Goal: Transaction & Acquisition: Purchase product/service

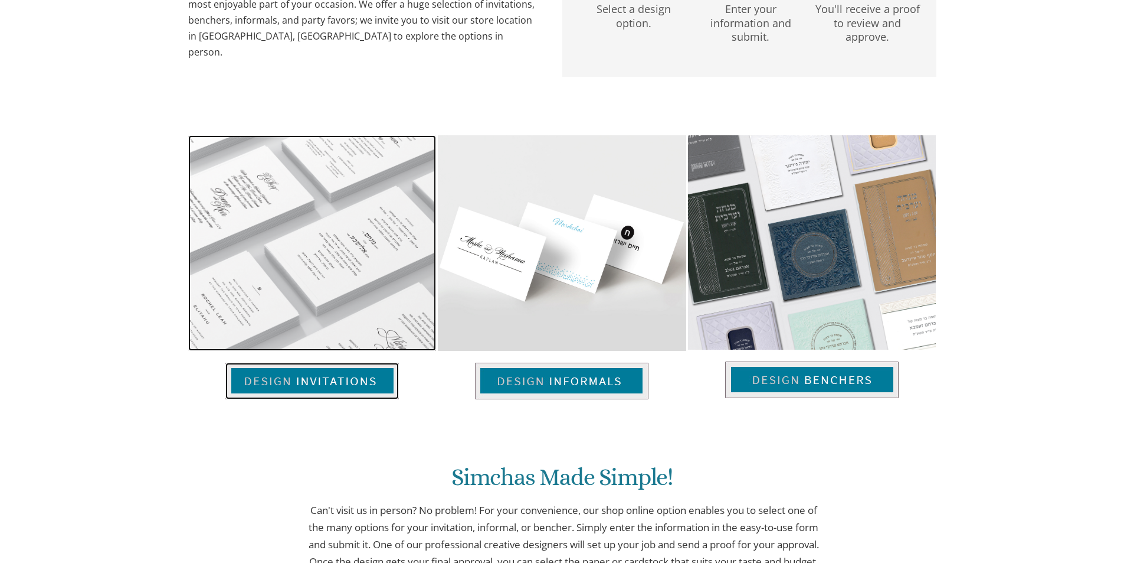
click at [358, 257] on img at bounding box center [312, 242] width 248 height 215
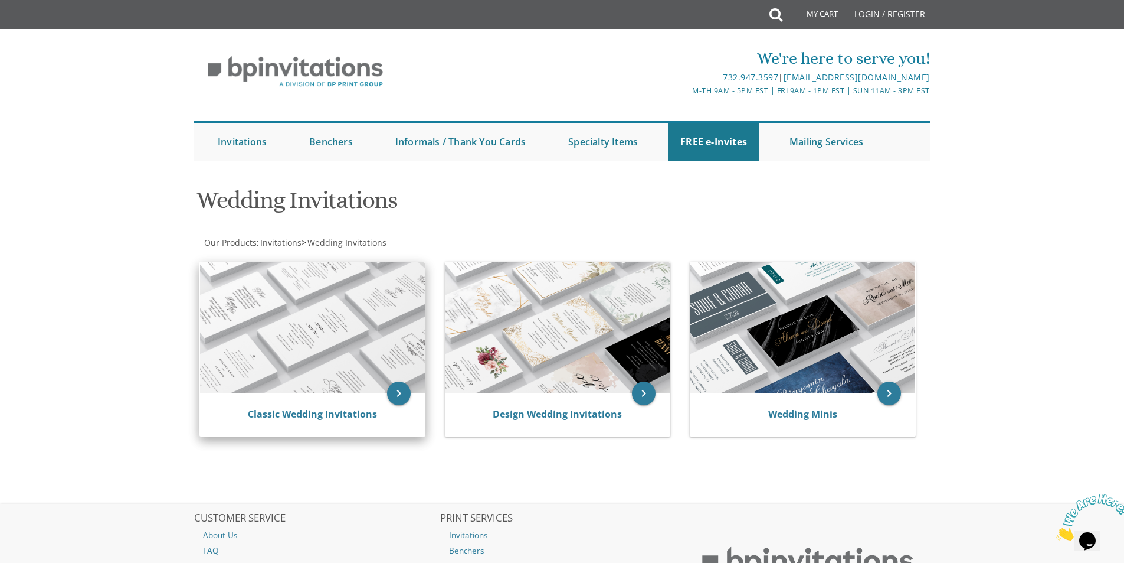
click at [294, 346] on img at bounding box center [312, 327] width 225 height 131
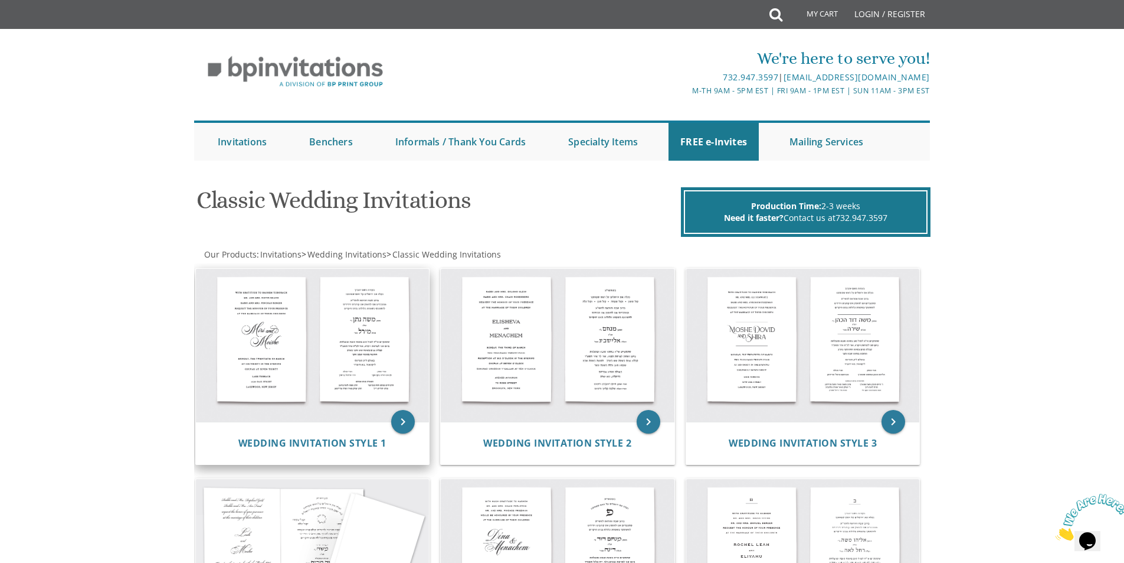
click at [306, 378] on img at bounding box center [313, 345] width 234 height 153
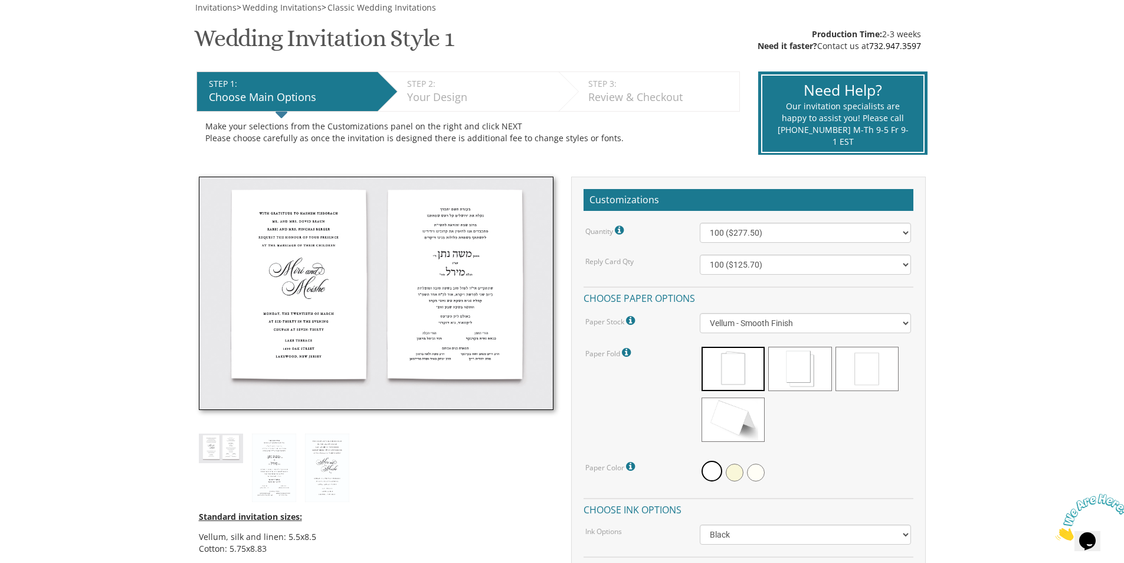
scroll to position [177, 0]
click at [754, 234] on select "100 ($277.50) 200 ($330.45) 300 ($380.65) 400 ($432.70) 500 ($482.10) 600 ($534…" at bounding box center [805, 232] width 211 height 20
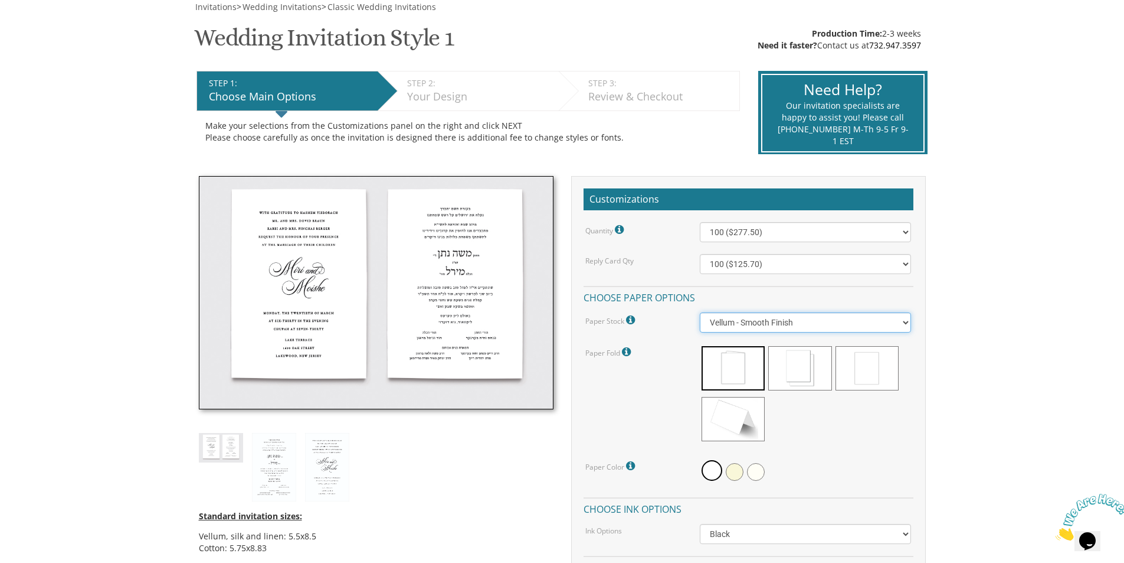
click at [731, 322] on select "Vellum - Smooth Finish Linen - Subtle Embossed Crosshatch Texture Silk - Soft, …" at bounding box center [805, 322] width 211 height 20
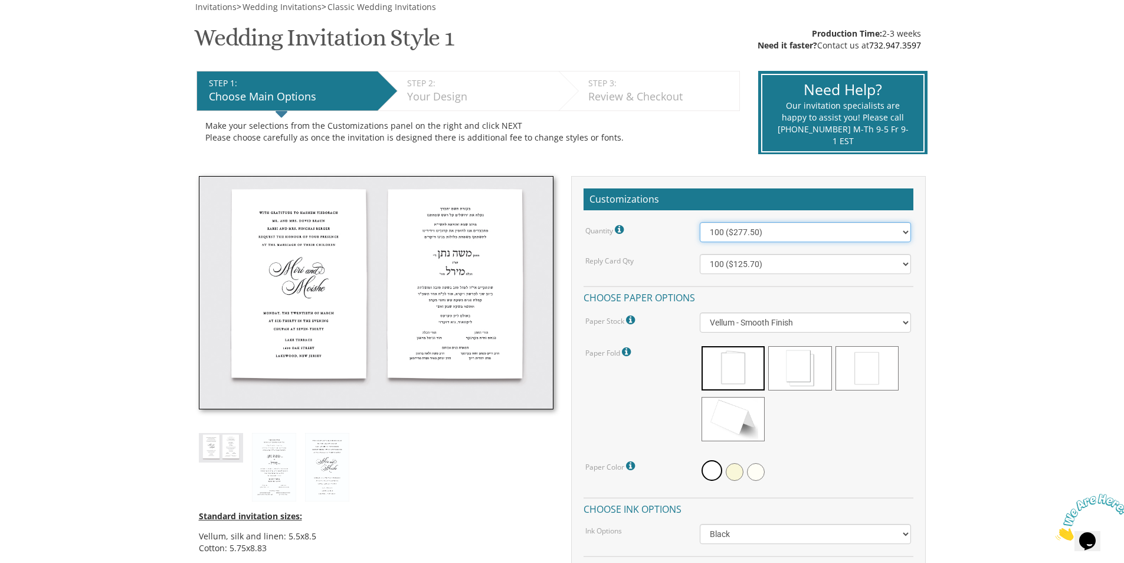
click at [754, 225] on select "100 ($277.50) 200 ($330.45) 300 ($380.65) 400 ($432.70) 500 ($482.10) 600 ($534…" at bounding box center [805, 232] width 211 height 20
select select "1000"
click at [700, 222] on select "100 ($277.50) 200 ($330.45) 300 ($380.65) 400 ($432.70) 500 ($482.10) 600 ($534…" at bounding box center [805, 232] width 211 height 20
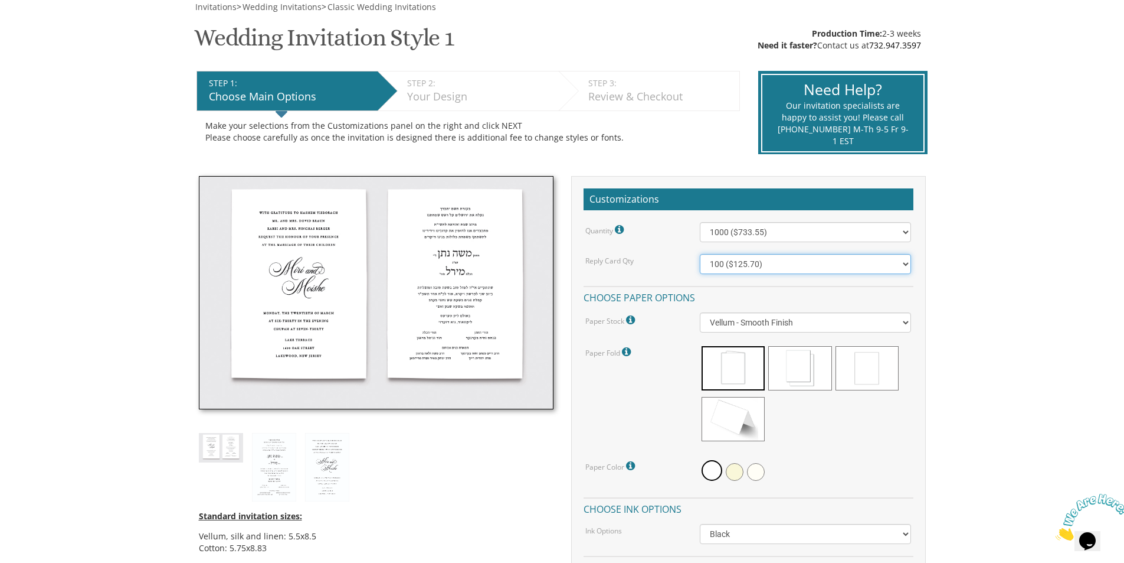
click at [750, 266] on select "100 ($125.70) 200 ($150.60) 300 ($177.95) 400 ($270.70) 500 ($225.30) 600 ($249…" at bounding box center [805, 264] width 211 height 20
click at [797, 272] on select "100 ($125.70) 200 ($150.60) 300 ($177.95) 400 ($270.70) 500 ($225.30) 600 ($249…" at bounding box center [805, 264] width 211 height 20
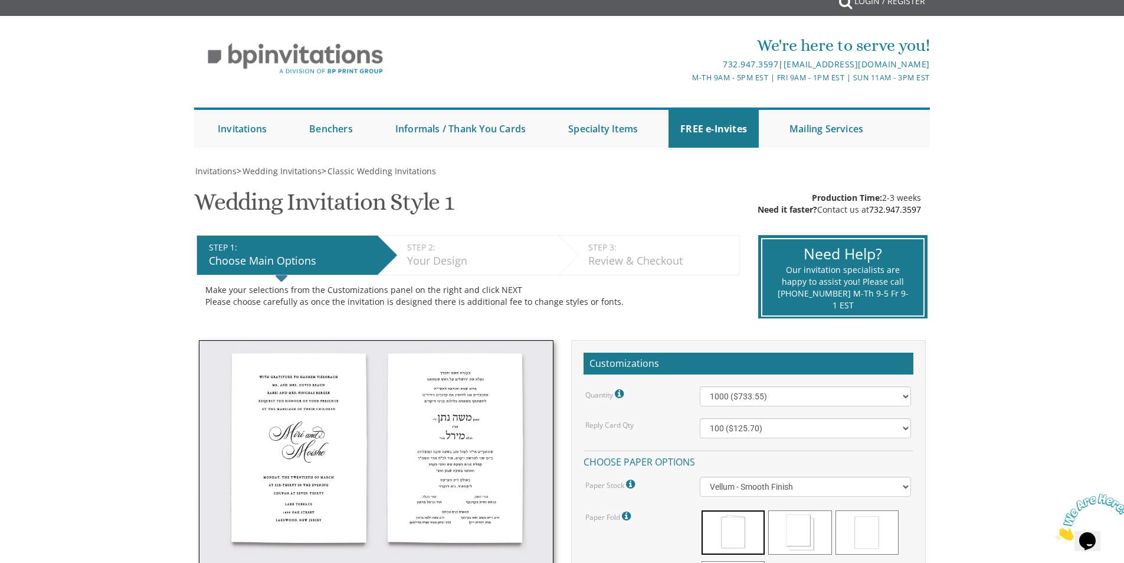
scroll to position [0, 0]
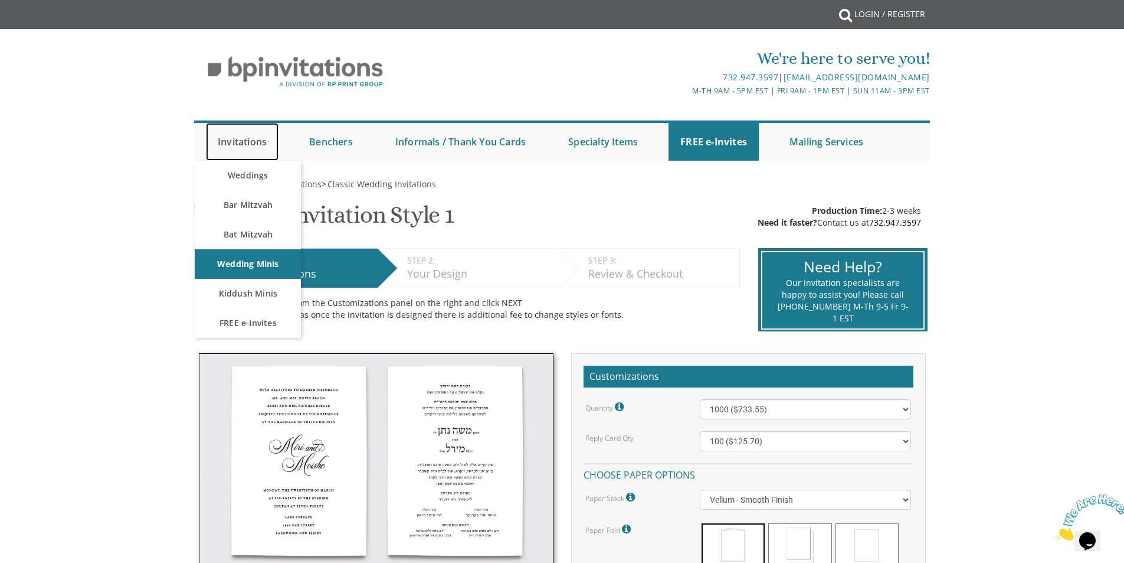
click at [237, 140] on link "Invitations" at bounding box center [242, 142] width 73 height 38
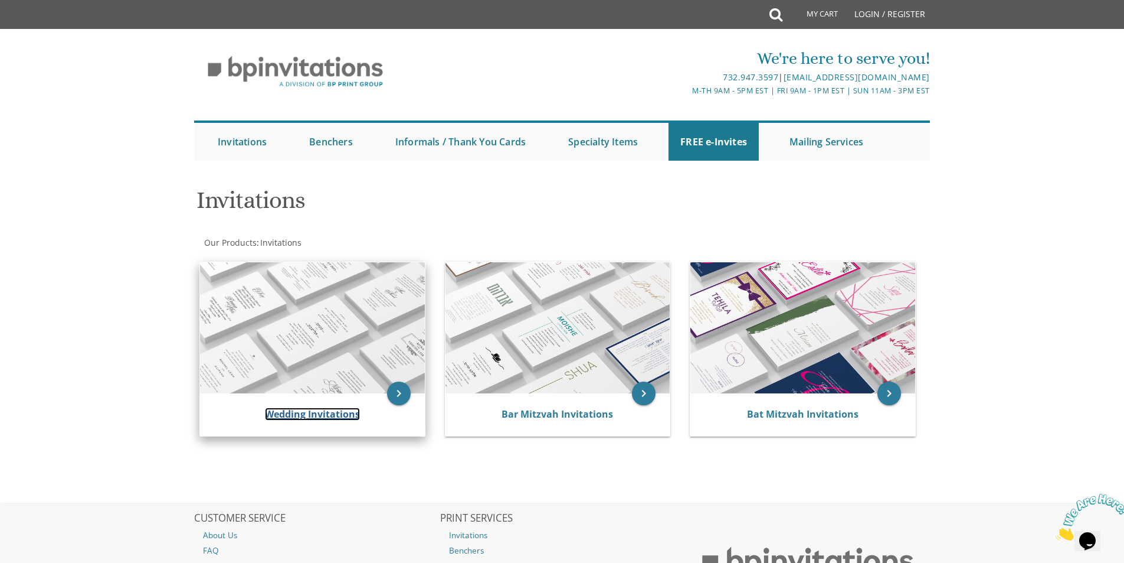
click at [308, 414] on link "Wedding Invitations" at bounding box center [312, 413] width 95 height 13
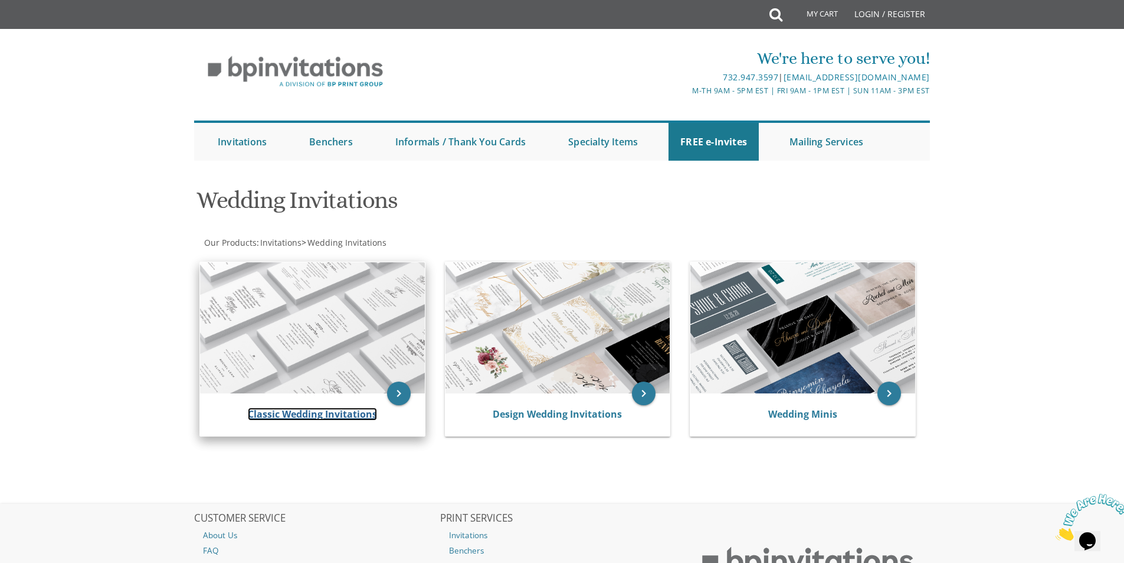
click at [315, 414] on link "Classic Wedding Invitations" at bounding box center [312, 413] width 129 height 13
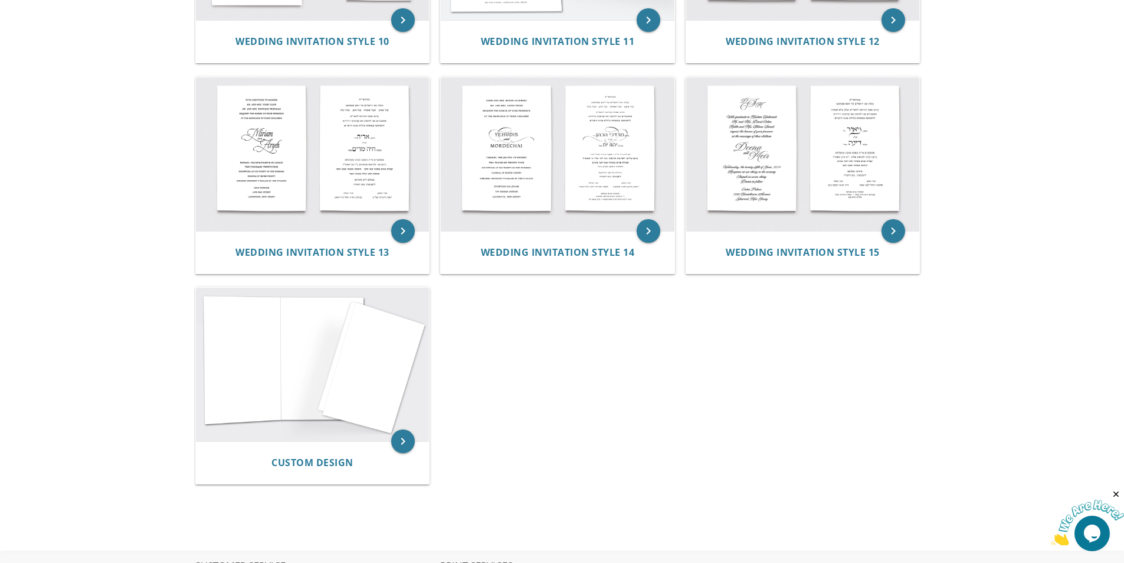
scroll to position [1003, 0]
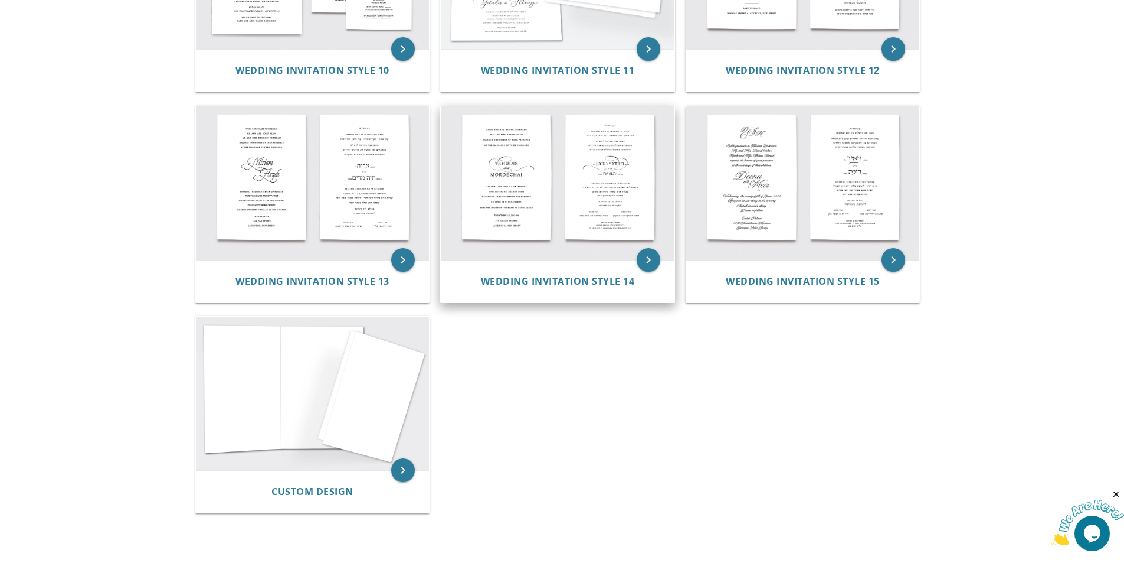
click at [583, 181] on img at bounding box center [558, 182] width 234 height 153
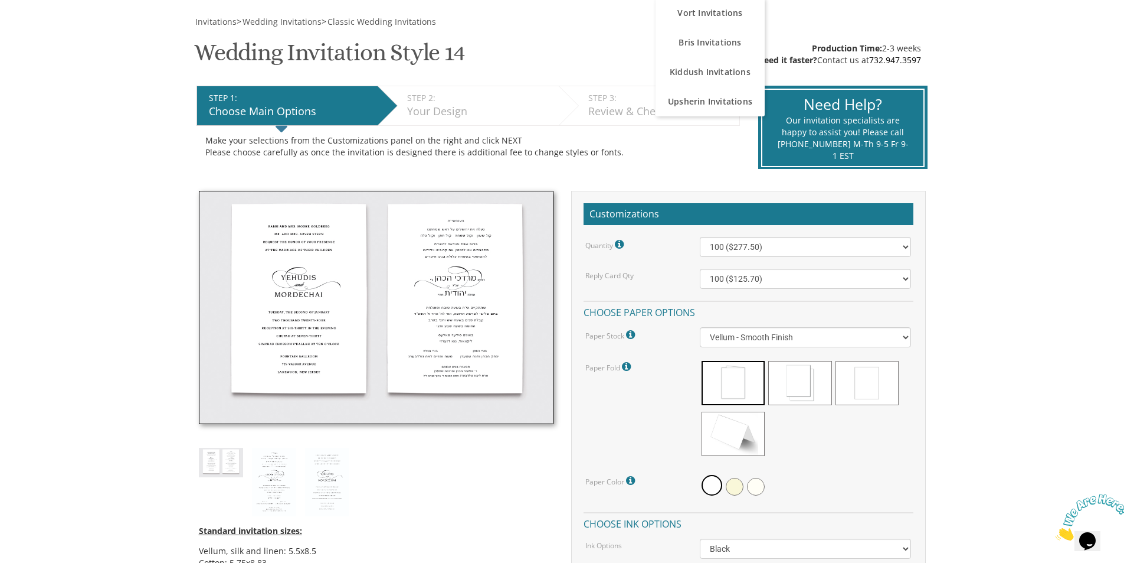
scroll to position [177, 0]
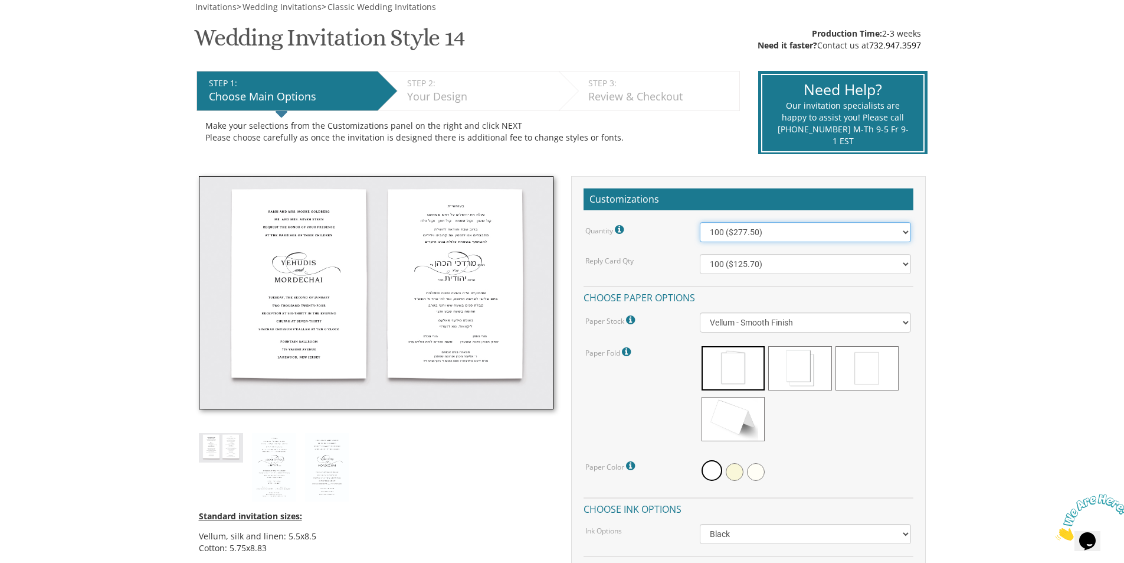
click at [792, 232] on select "100 ($277.50) 200 ($330.45) 300 ($380.65) 400 ($432.70) 500 ($482.10) 600 ($534…" at bounding box center [805, 232] width 211 height 20
select select "1000"
click at [700, 222] on select "100 ($277.50) 200 ($330.45) 300 ($380.65) 400 ($432.70) 500 ($482.10) 600 ($534…" at bounding box center [805, 232] width 211 height 20
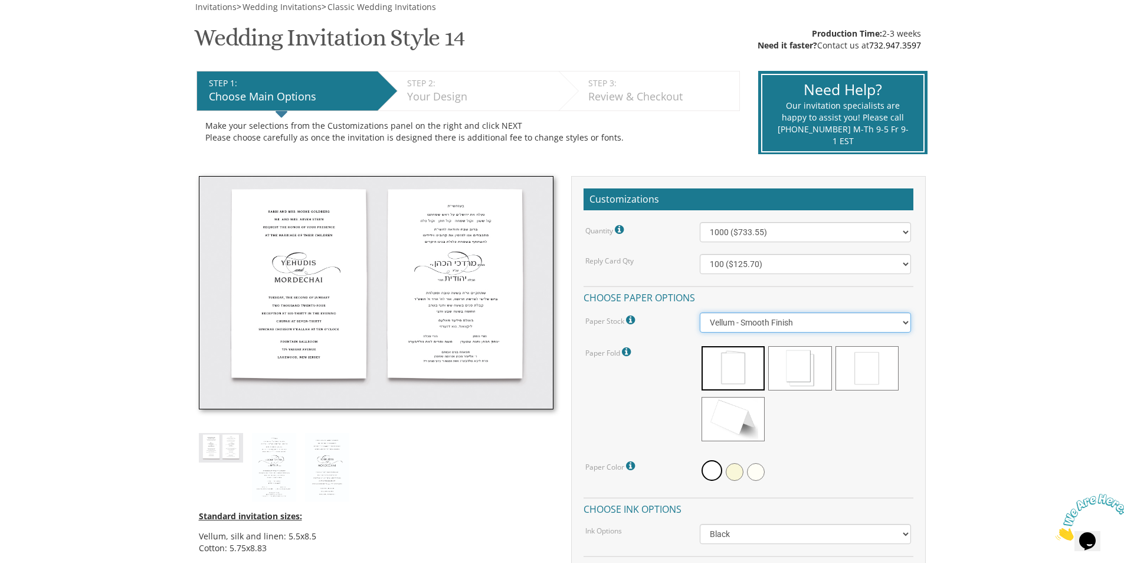
click at [763, 327] on select "Vellum - Smooth Finish Linen - Subtle Embossed Crosshatch Texture Silk - Soft, …" at bounding box center [805, 322] width 211 height 20
click at [700, 312] on select "Vellum - Smooth Finish Linen - Subtle Embossed Crosshatch Texture Silk - Soft, …" at bounding box center [805, 322] width 211 height 20
click at [756, 324] on select "Vellum - Smooth Finish Linen - Subtle Embossed Crosshatch Texture Silk - Soft, …" at bounding box center [805, 322] width 211 height 20
click at [700, 312] on select "Vellum - Smooth Finish Linen - Subtle Embossed Crosshatch Texture Silk - Soft, …" at bounding box center [805, 322] width 211 height 20
click at [745, 326] on select "Vellum - Smooth Finish Linen - Subtle Embossed Crosshatch Texture Silk - Soft, …" at bounding box center [805, 322] width 211 height 20
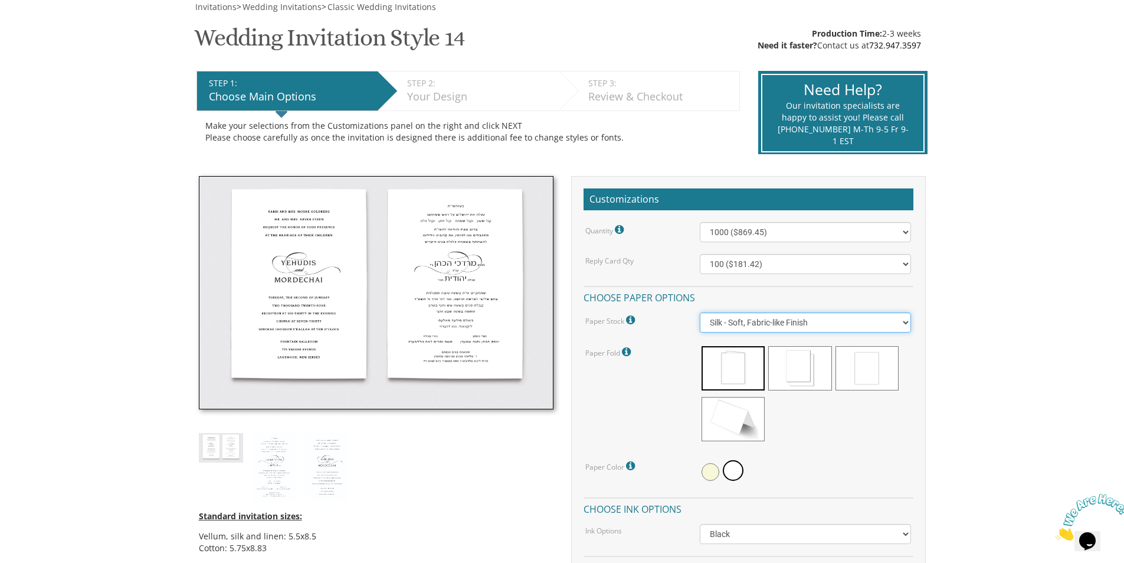
click at [700, 312] on select "Vellum - Smooth Finish Linen - Subtle Embossed Crosshatch Texture Silk - Soft, …" at bounding box center [805, 322] width 211 height 20
click at [769, 328] on select "Vellum - Smooth Finish Linen - Subtle Embossed Crosshatch Texture Silk - Soft, …" at bounding box center [805, 322] width 211 height 20
select select "Vellum"
click at [700, 312] on select "Vellum - Smooth Finish Linen - Subtle Embossed Crosshatch Texture Silk - Soft, …" at bounding box center [805, 322] width 211 height 20
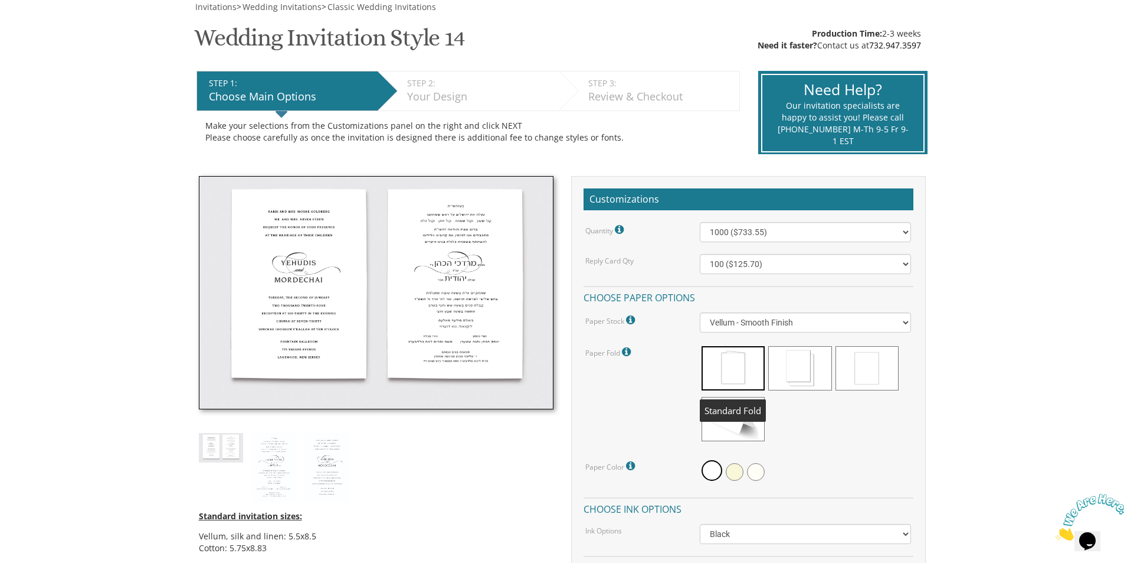
click at [723, 369] on span at bounding box center [733, 368] width 63 height 44
click at [790, 366] on span at bounding box center [799, 368] width 63 height 44
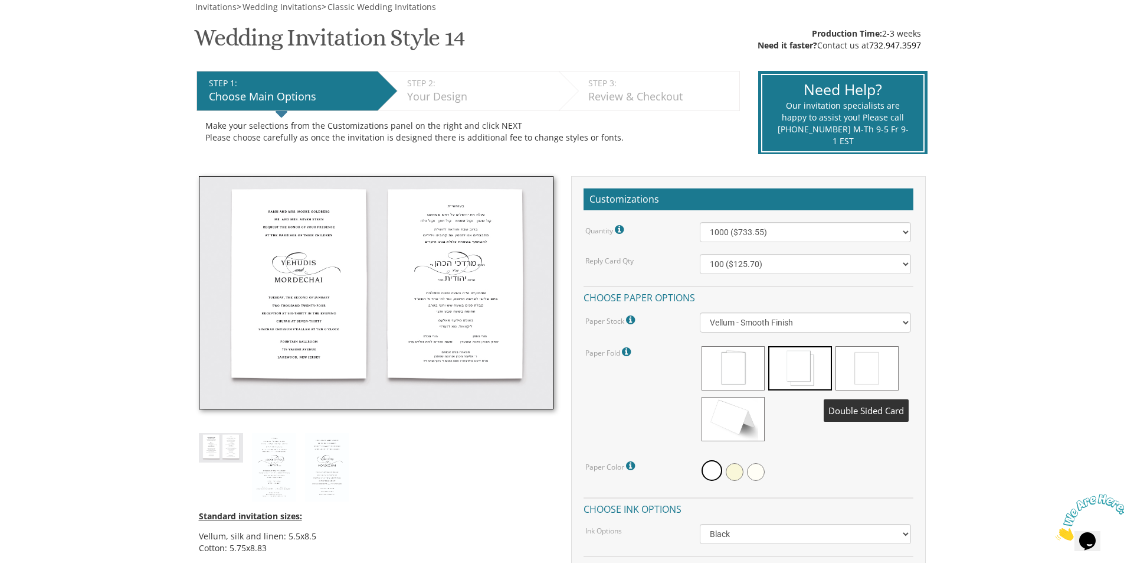
click at [860, 376] on span at bounding box center [867, 368] width 63 height 44
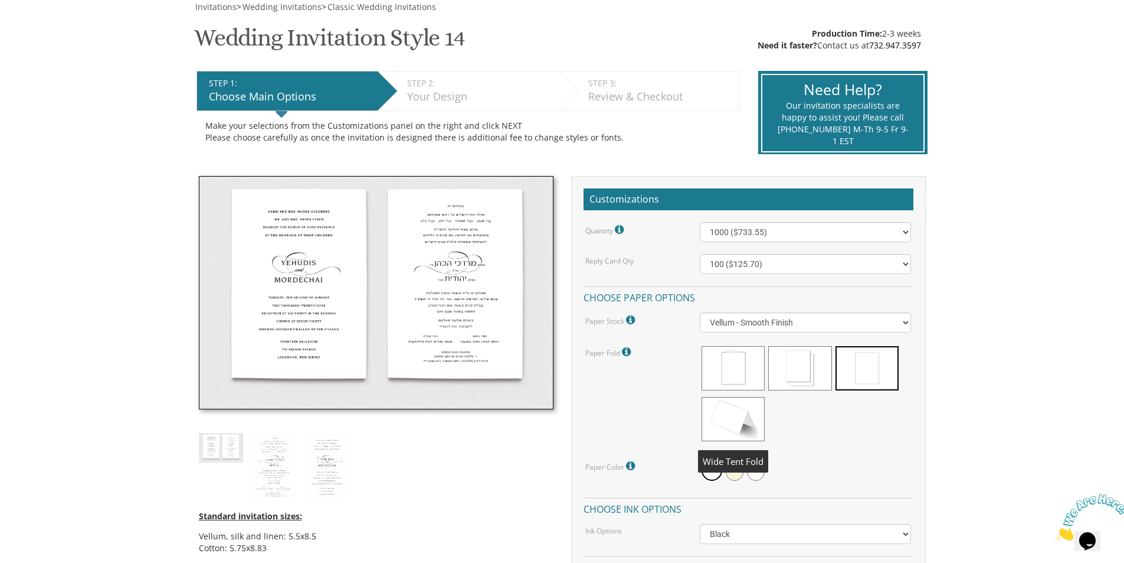
click at [727, 419] on span at bounding box center [733, 419] width 63 height 44
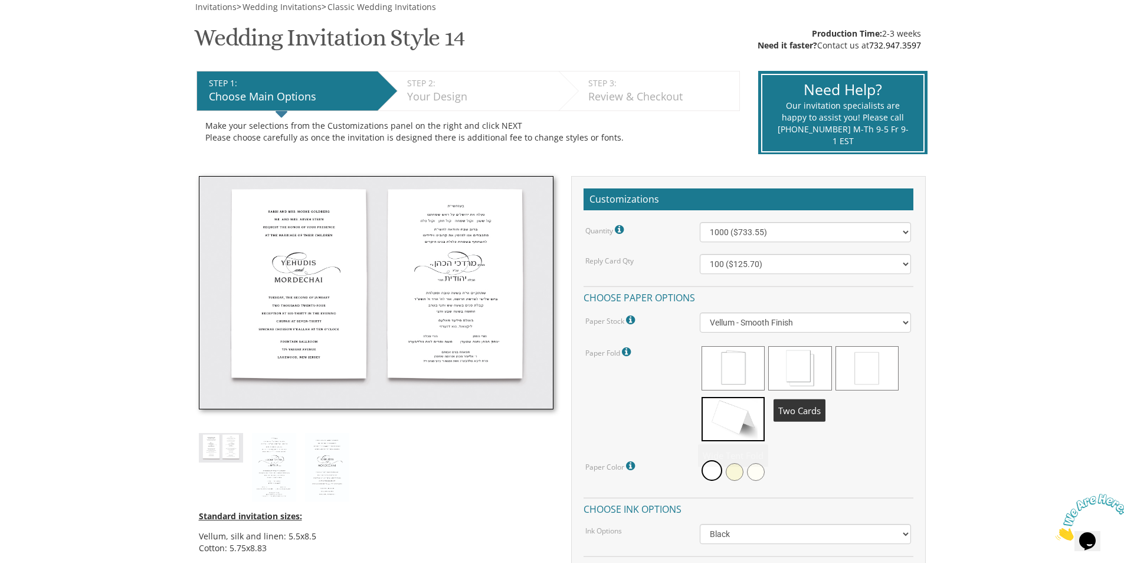
click at [799, 375] on span at bounding box center [799, 368] width 63 height 44
click at [737, 468] on span at bounding box center [735, 472] width 18 height 18
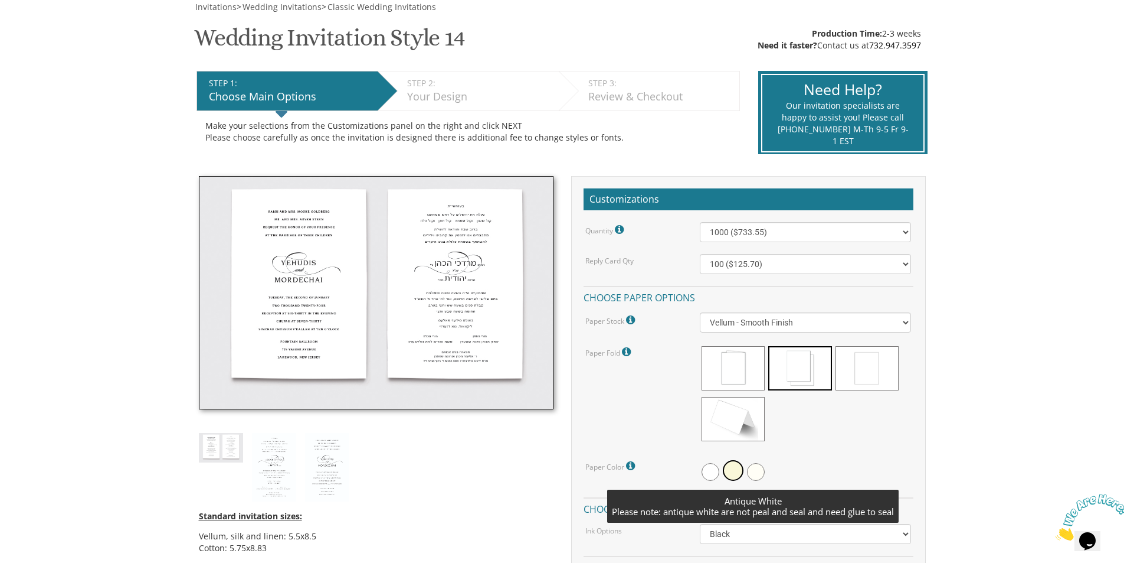
click at [756, 472] on span at bounding box center [756, 472] width 18 height 18
click at [757, 470] on span at bounding box center [754, 470] width 21 height 21
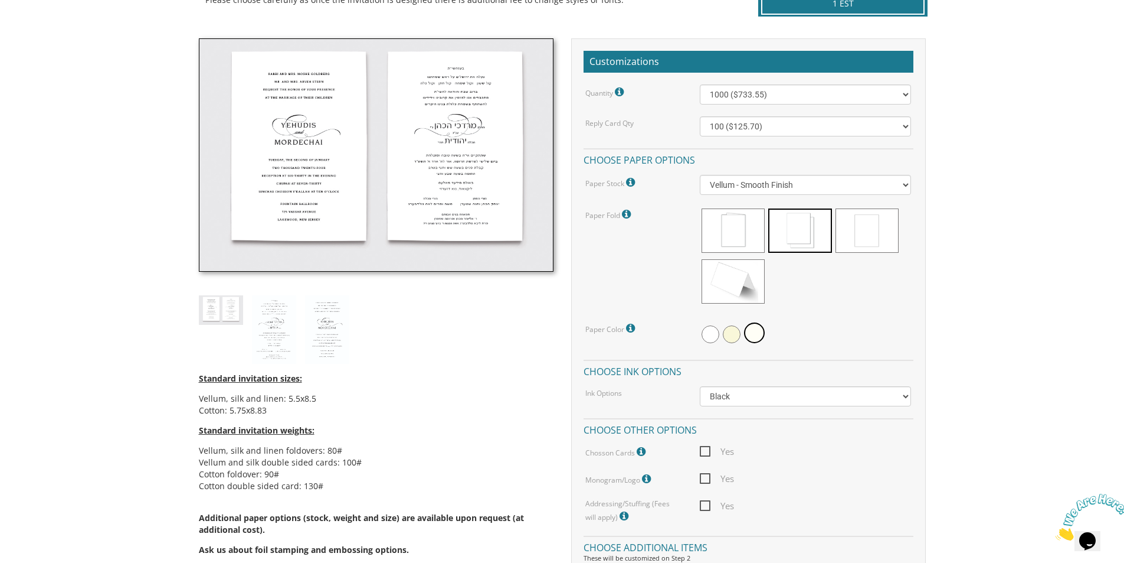
scroll to position [354, 0]
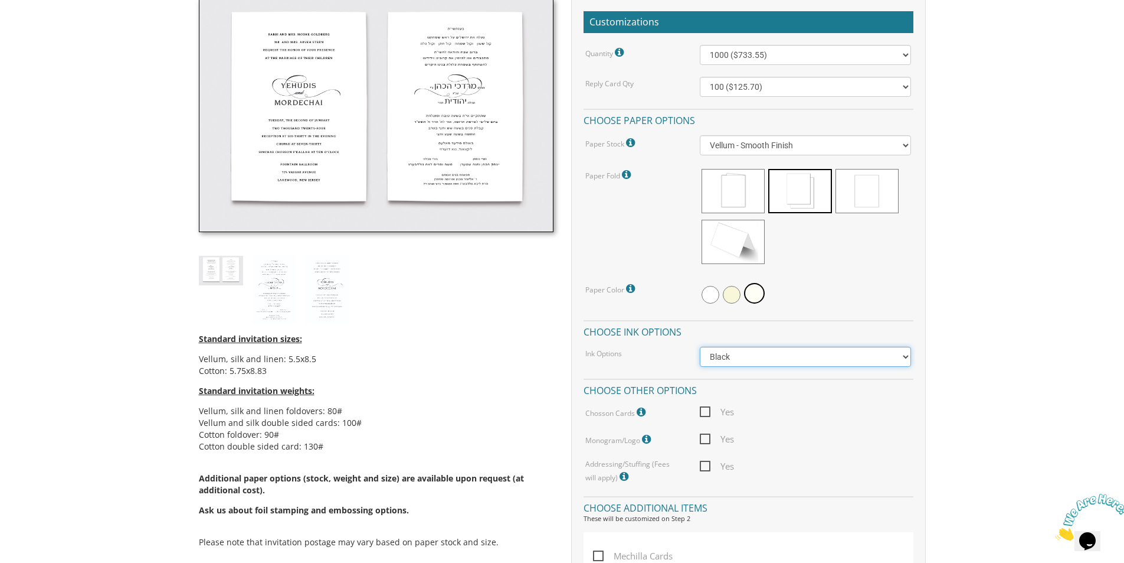
click at [773, 363] on select "Black Colored Ink ($65.00) Black + One Color ($211.00) Two Colors ($265.00)" at bounding box center [805, 356] width 211 height 20
select select "Black + One Color"
click at [700, 346] on select "Black Colored Ink ($65.00) Black + One Color ($211.00) Two Colors ($265.00)" at bounding box center [805, 356] width 211 height 20
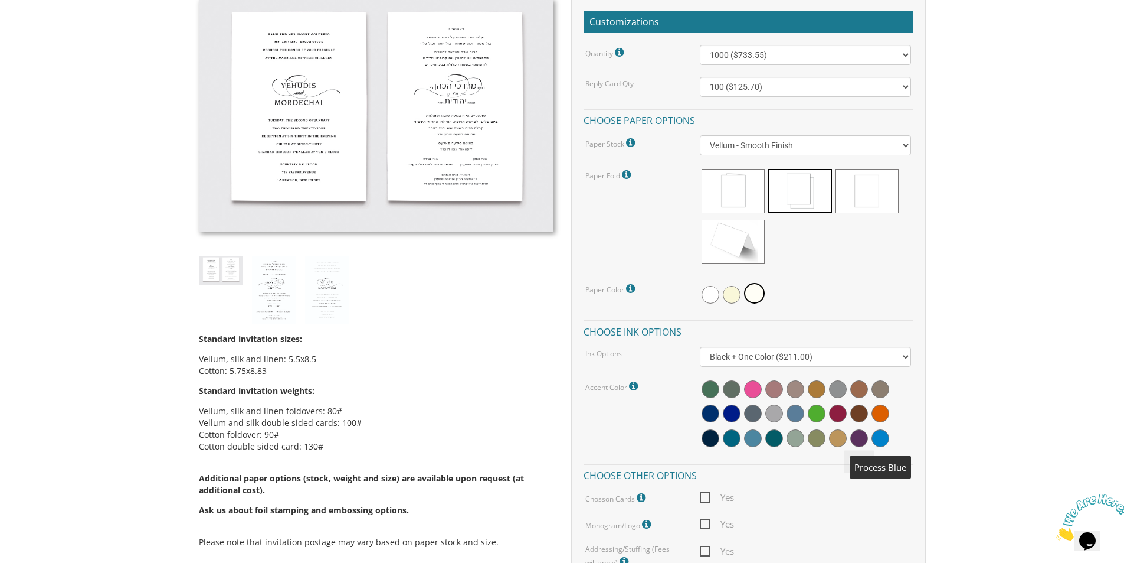
click at [884, 437] on span at bounding box center [881, 438] width 18 height 18
